Goal: Task Accomplishment & Management: Use online tool/utility

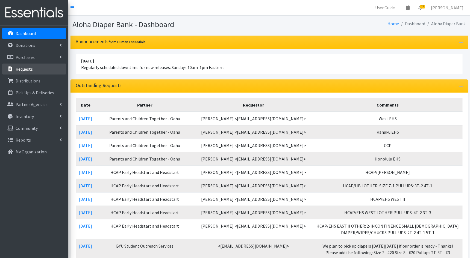
click at [46, 73] on link "Requests" at bounding box center [34, 68] width 64 height 11
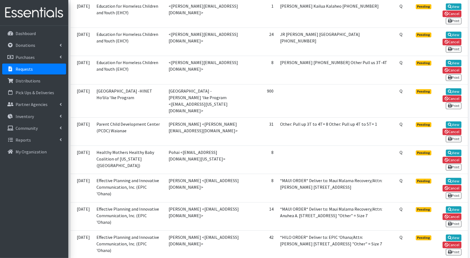
scroll to position [494, 0]
click at [459, 149] on link "View" at bounding box center [454, 152] width 16 height 7
